Goal: Browse casually

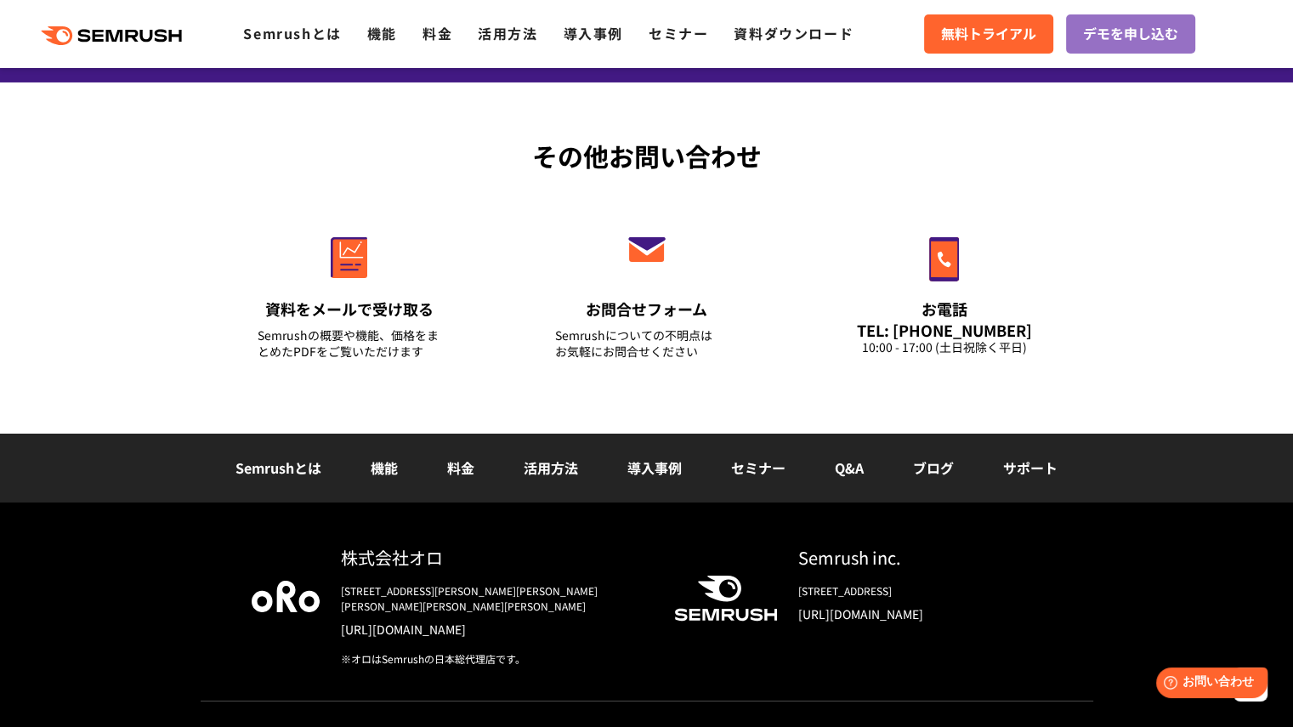
scroll to position [5997, 0]
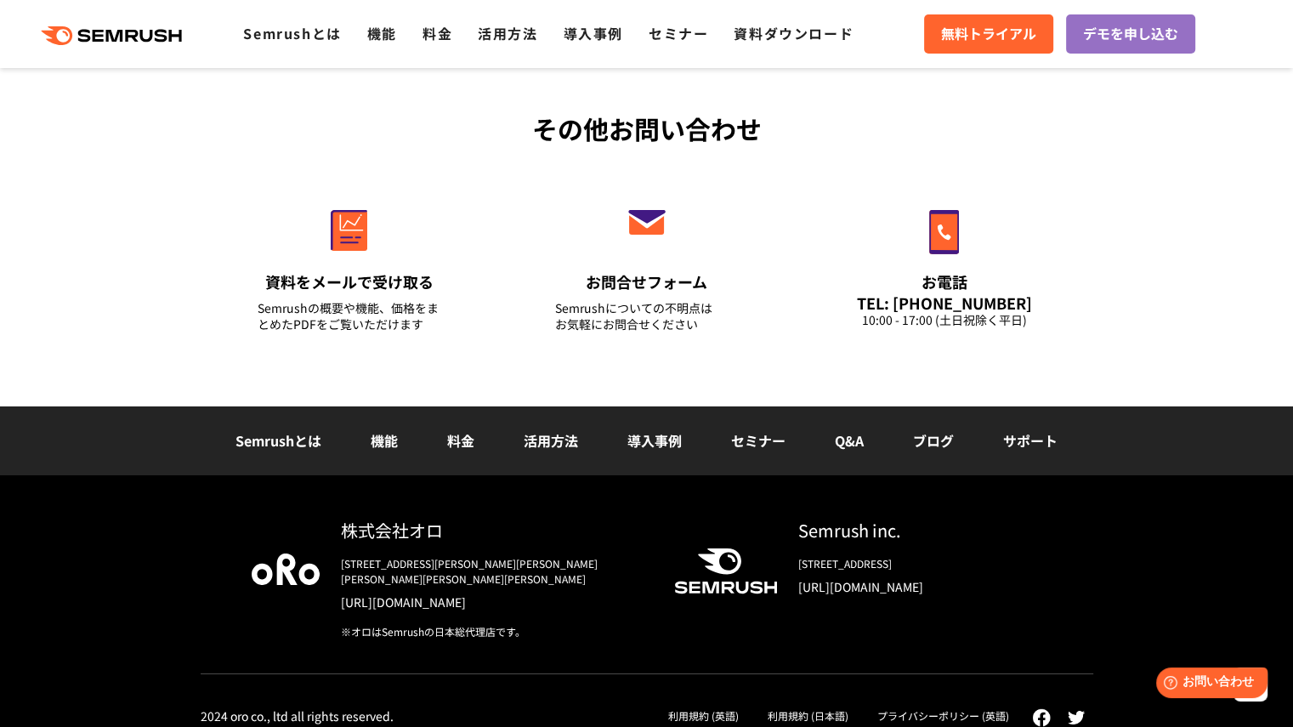
drag, startPoint x: 852, startPoint y: 0, endPoint x: 872, endPoint y: 156, distance: 157.8
click at [872, 156] on div "資料をメールで受け取る Semrushの概要や機能、価格をまとめたPDFをご覧いただけます お問合せフォーム Semrushについての不明点は お気軽にお問合…" at bounding box center [647, 251] width 893 height 206
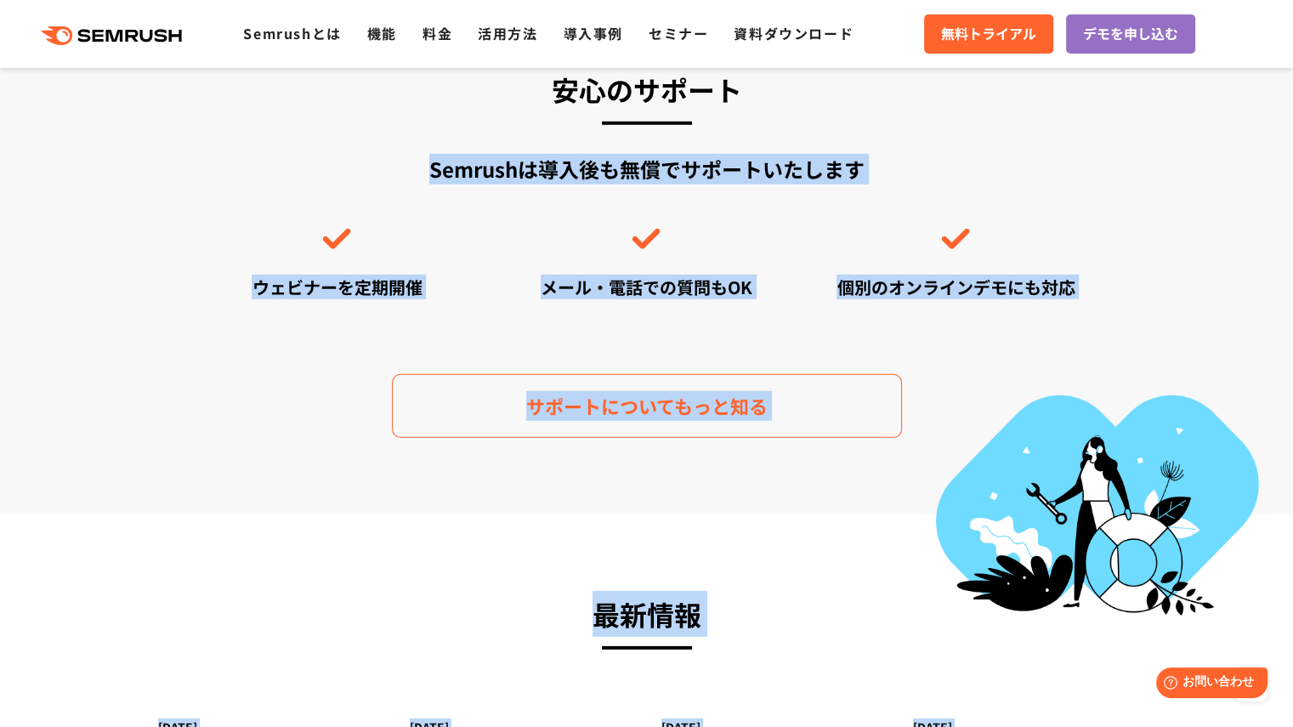
drag, startPoint x: 605, startPoint y: 0, endPoint x: 799, endPoint y: -38, distance: 197.6
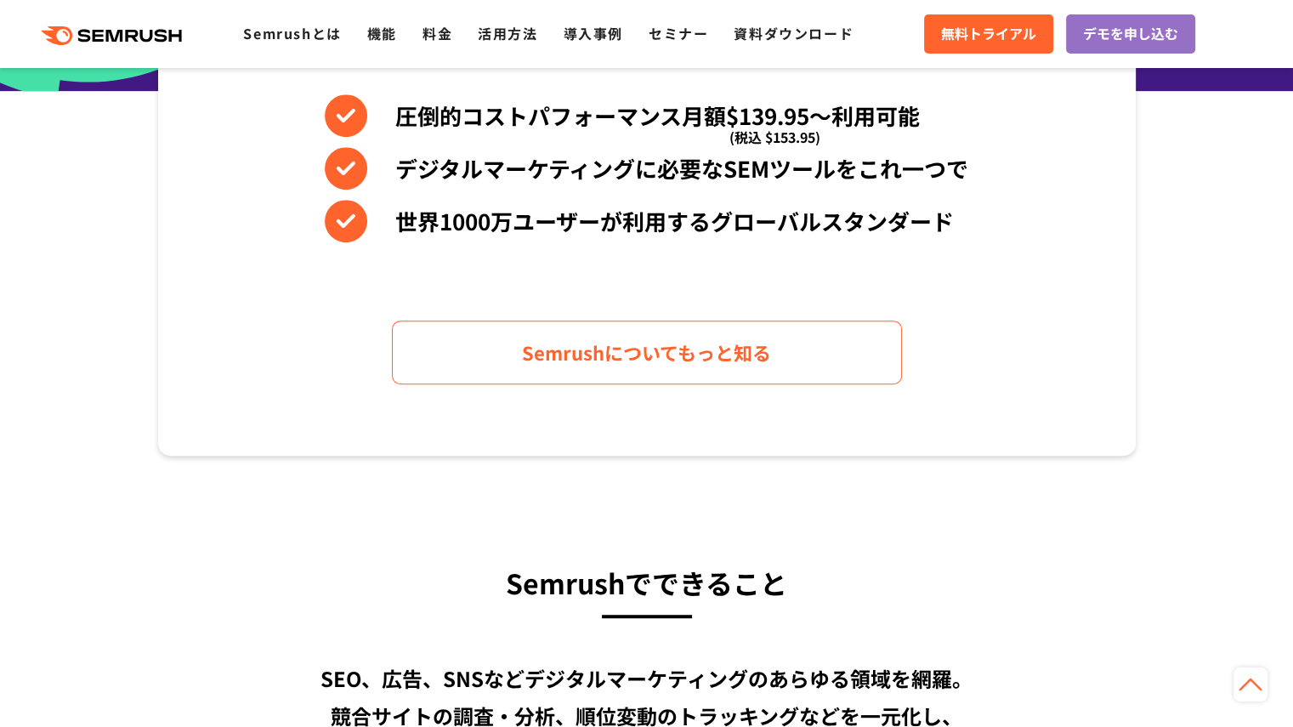
scroll to position [857, 0]
